Goal: Information Seeking & Learning: Learn about a topic

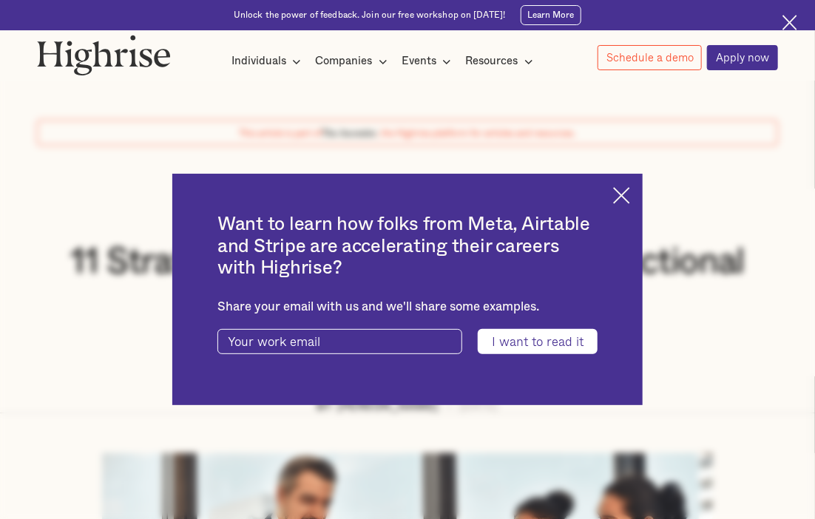
click at [630, 194] on img at bounding box center [621, 195] width 17 height 17
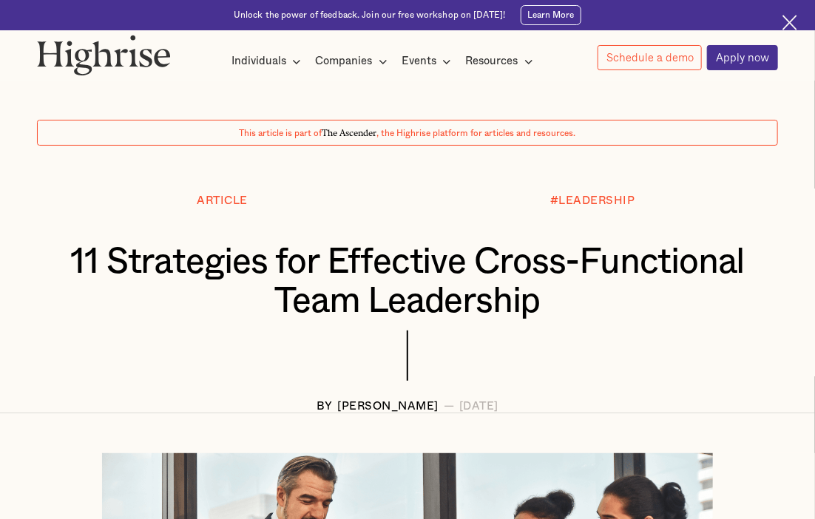
click at [129, 55] on img at bounding box center [104, 55] width 134 height 41
